Goal: Task Accomplishment & Management: Manage account settings

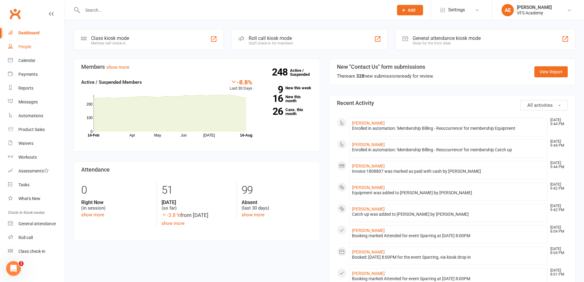
click at [23, 48] on div "People" at bounding box center [24, 46] width 13 height 5
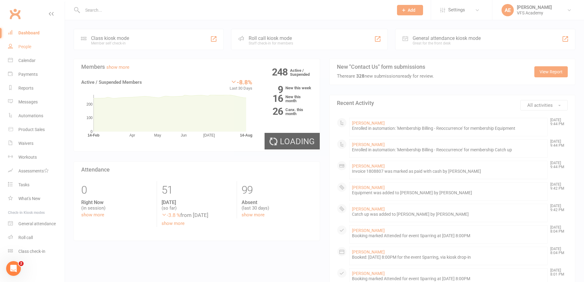
select select "100"
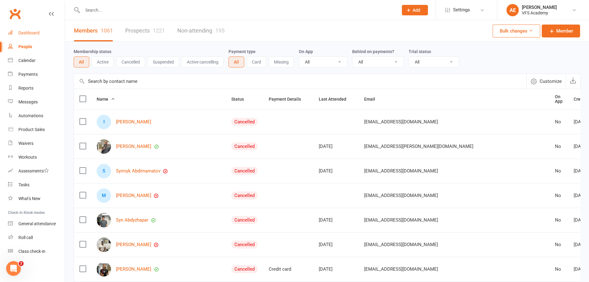
click at [33, 32] on div "Dashboard" at bounding box center [28, 32] width 21 height 5
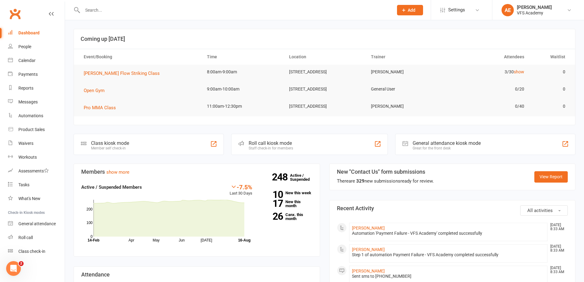
click at [107, 139] on div "Class kiosk mode Member self check-in" at bounding box center [149, 144] width 150 height 21
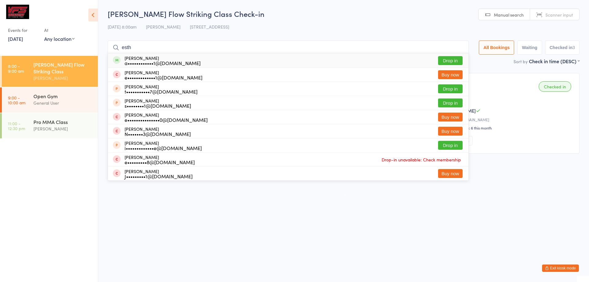
type input "esth"
click at [259, 63] on div "[PERSON_NAME] a••••••••••••1@[DOMAIN_NAME] Drop in" at bounding box center [288, 60] width 361 height 14
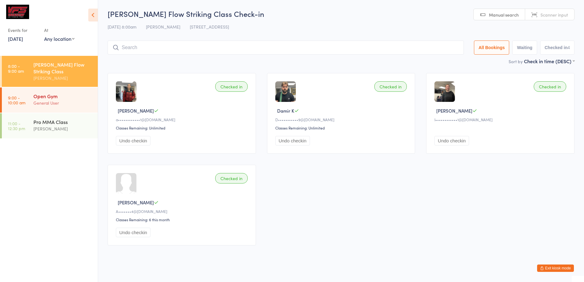
click at [31, 99] on link "9:00 - 10:00 am Open Gym General User" at bounding box center [50, 99] width 96 height 25
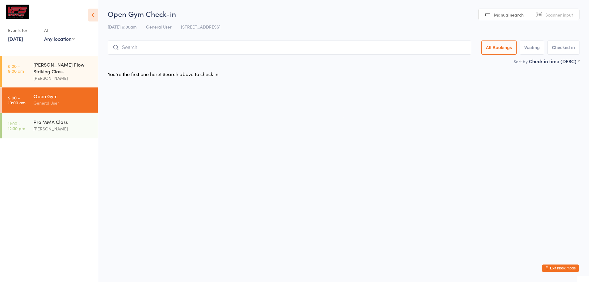
click at [570, 270] on button "Exit kiosk mode" at bounding box center [560, 267] width 37 height 7
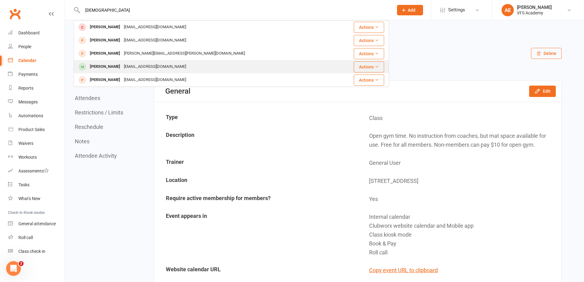
type input "ismae"
click at [119, 62] on div "Ismael Morales alonzojumenes@gmail.com" at bounding box center [205, 66] width 262 height 13
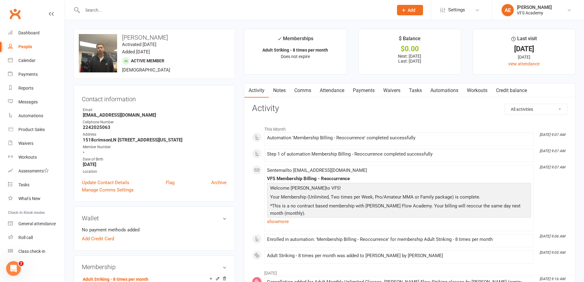
click at [363, 87] on link "Payments" at bounding box center [364, 90] width 30 height 14
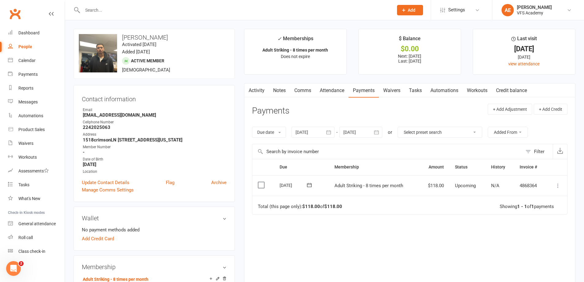
click at [559, 184] on icon at bounding box center [558, 186] width 6 height 6
click at [544, 198] on link "Mark as Paid (Cash)" at bounding box center [531, 197] width 61 height 12
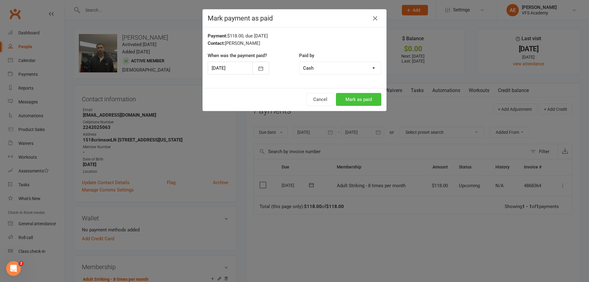
click at [347, 100] on button "Mark as paid" at bounding box center [358, 99] width 45 height 13
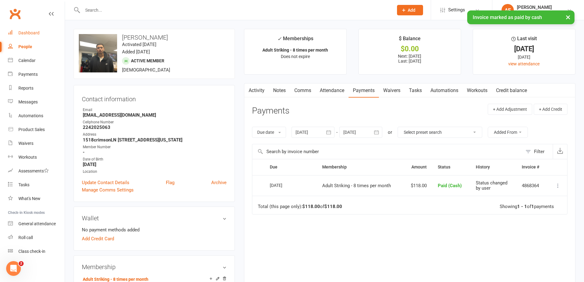
click at [17, 33] on link "Dashboard" at bounding box center [36, 33] width 57 height 14
